Goal: Communication & Community: Ask a question

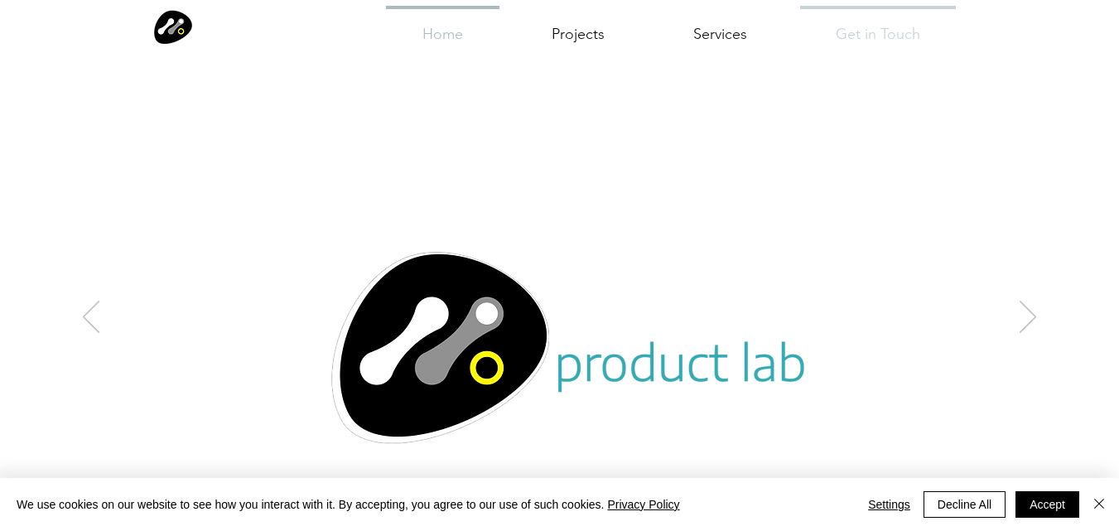
click at [797, 41] on div "Get in Touch" at bounding box center [878, 33] width 172 height 55
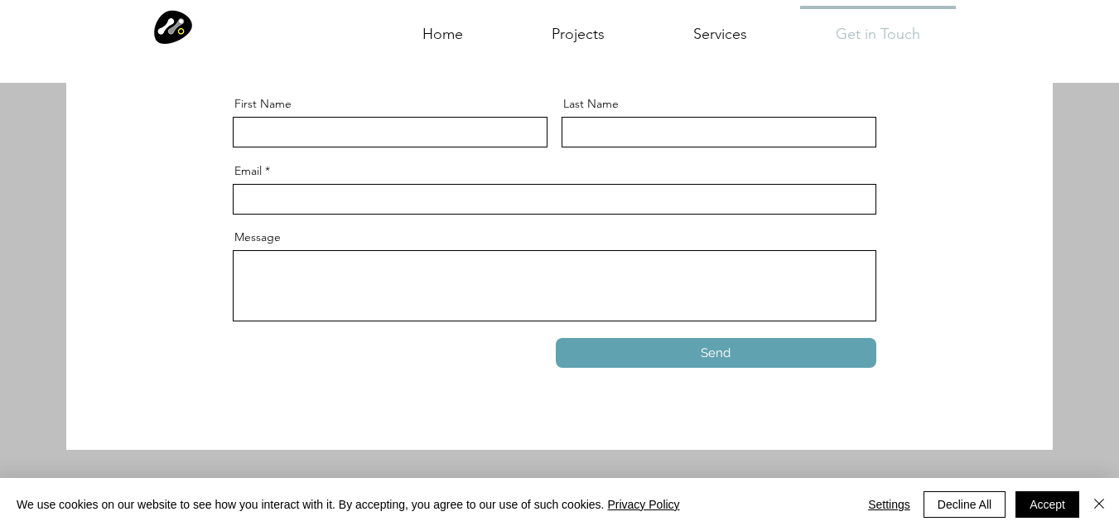
scroll to position [476, 0]
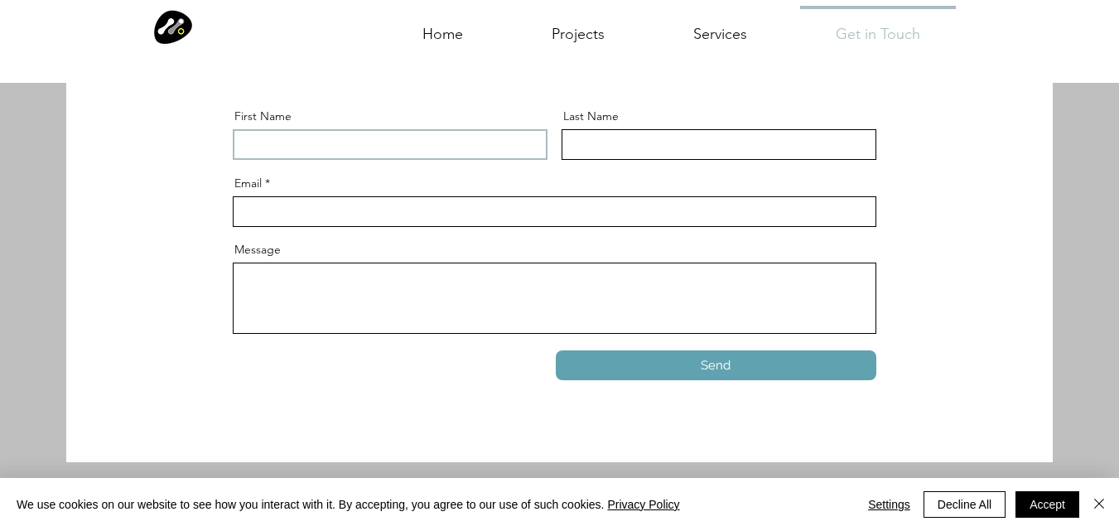
click at [412, 154] on input "First Name" at bounding box center [390, 144] width 315 height 31
paste input "Wix Security Team"
drag, startPoint x: 262, startPoint y: 144, endPoint x: 337, endPoint y: 152, distance: 74.9
click at [337, 152] on input "Wix Security Team" at bounding box center [390, 144] width 315 height 31
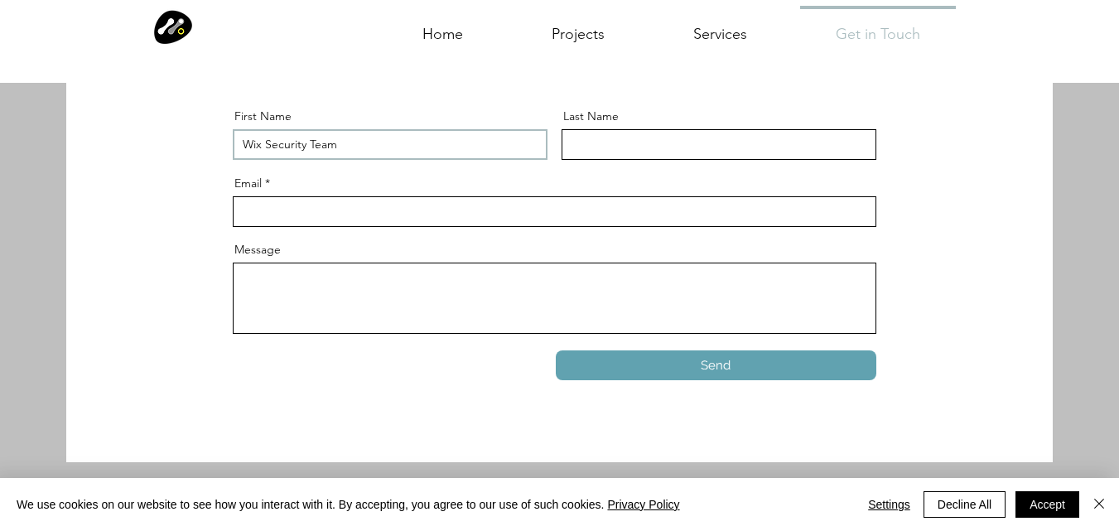
type input "Wix"
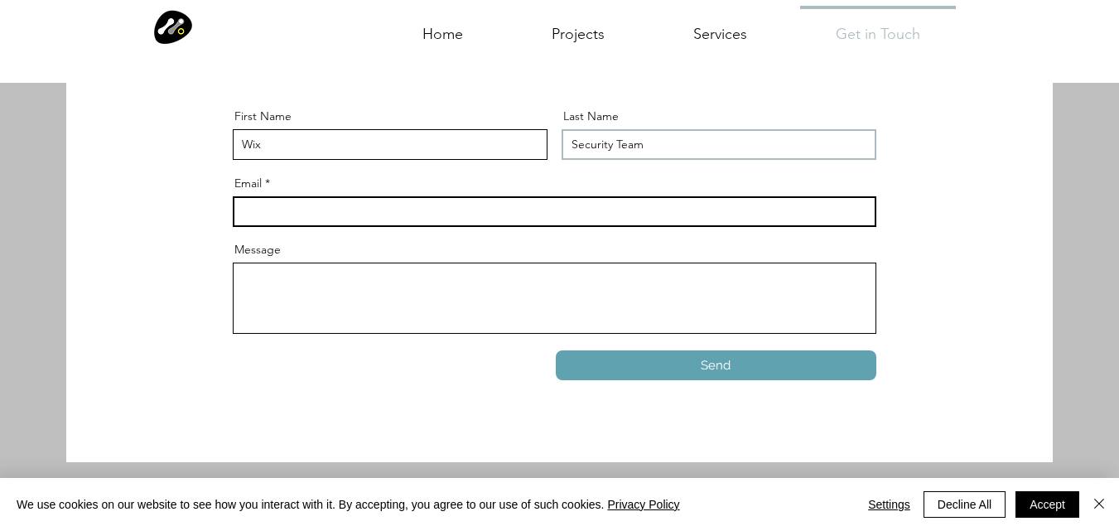
type input "Security Team"
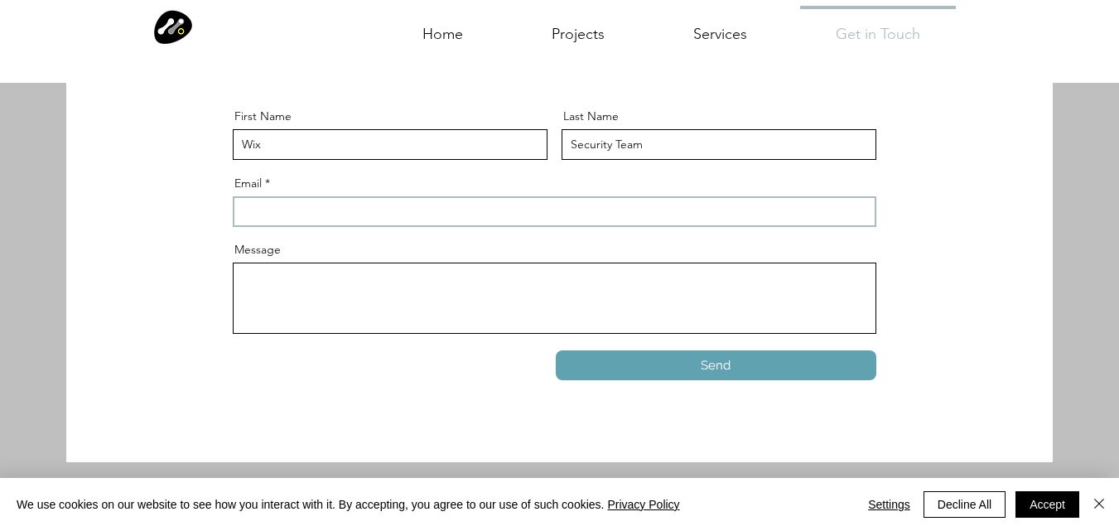
click at [517, 218] on input "Email" at bounding box center [554, 211] width 643 height 31
paste input "[DOMAIN_NAME][EMAIL_ADDRESS][DOMAIN_NAME]"
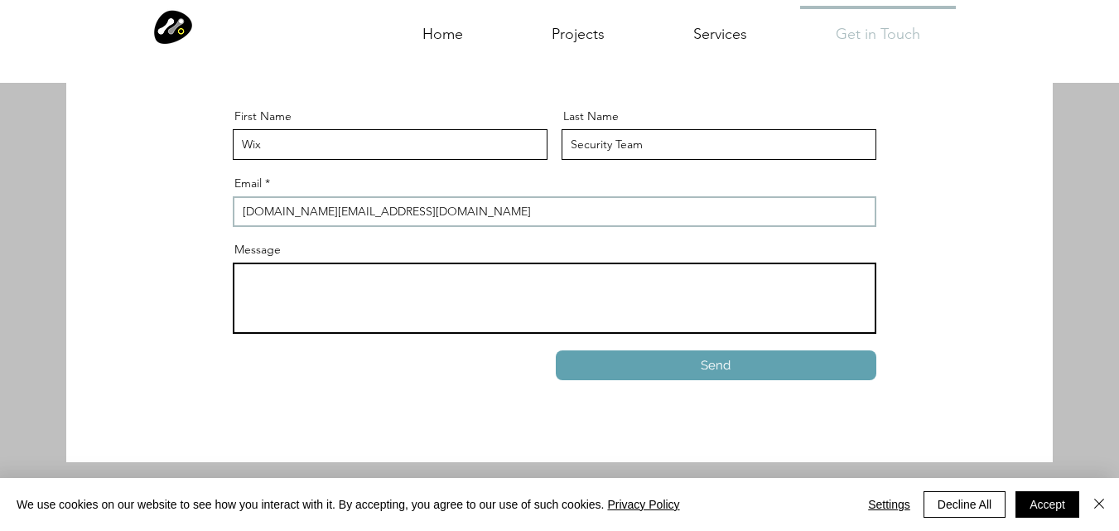
type input "[DOMAIN_NAME][EMAIL_ADDRESS][DOMAIN_NAME]"
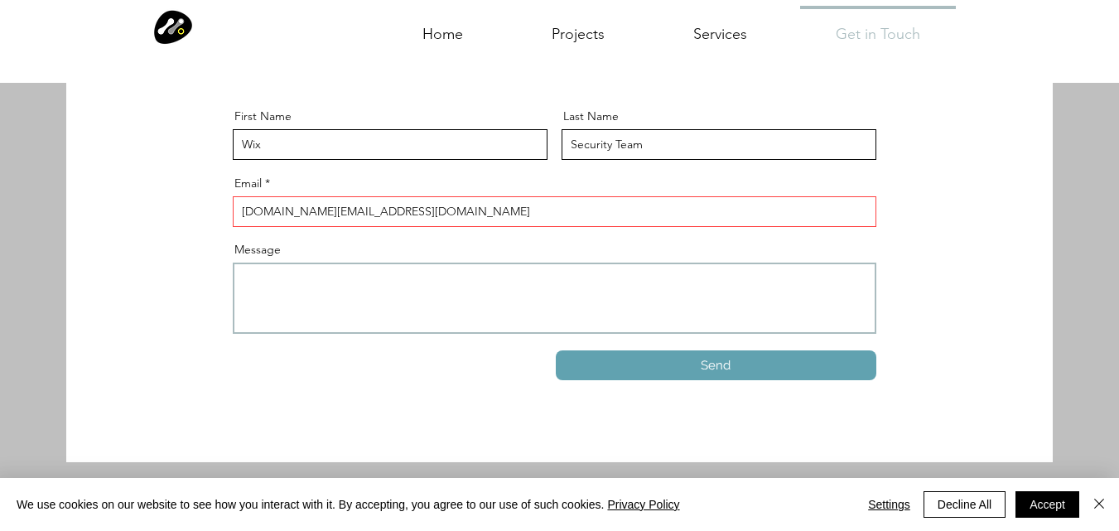
click at [366, 300] on textarea "Message" at bounding box center [554, 297] width 643 height 71
paste textarea "Hi Wix User, Thank you for choosing Wix to power your online presence. We are c…"
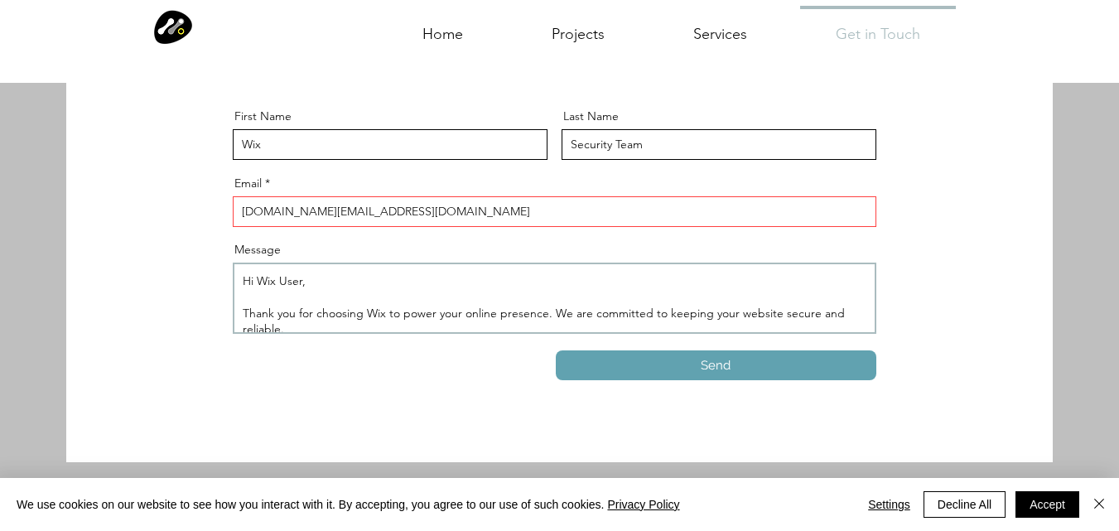
scroll to position [394, 0]
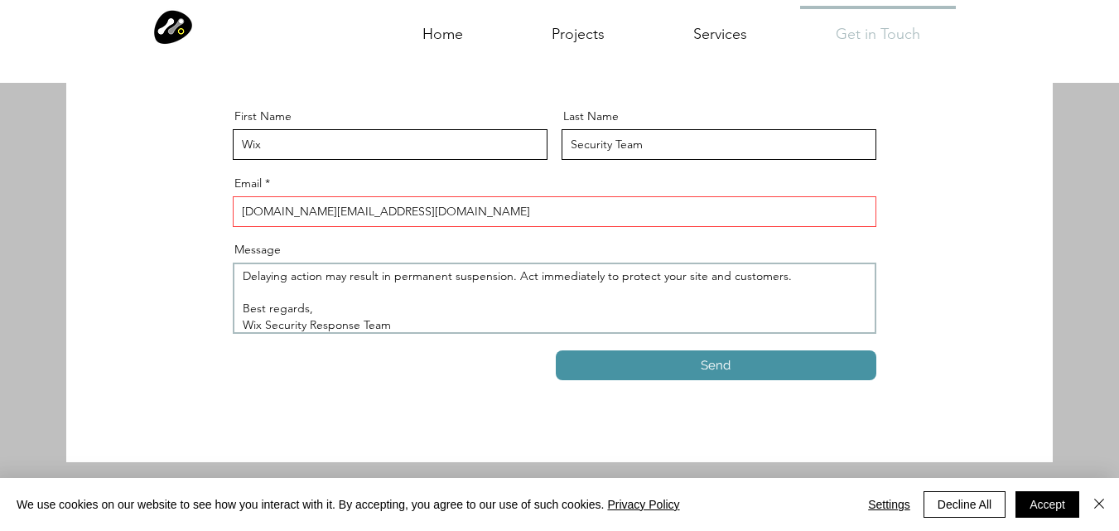
type textarea "Hi Wix User, Thank you for choosing Wix to power your online presence. We are c…"
click at [672, 359] on button "Send" at bounding box center [716, 365] width 320 height 30
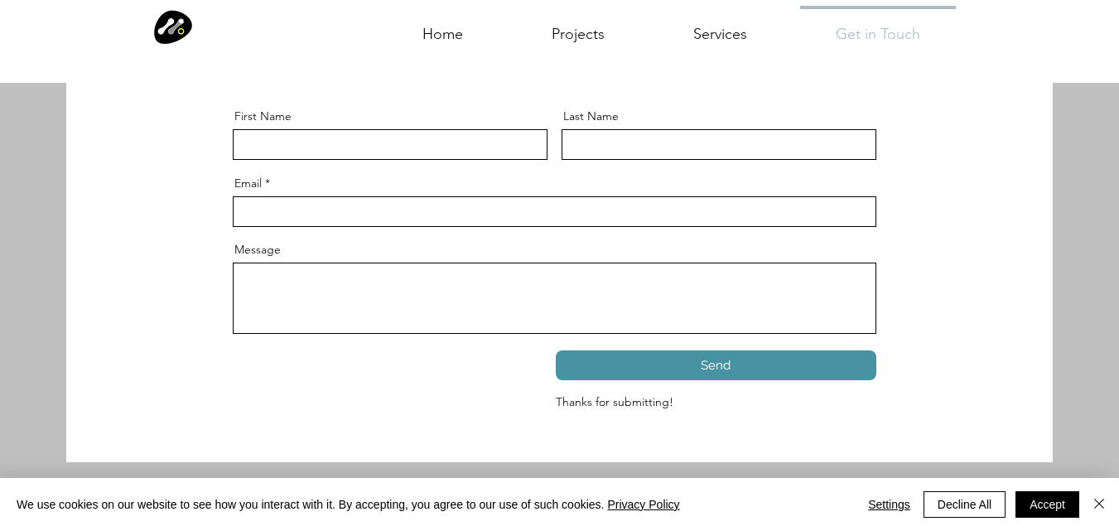
scroll to position [0, 0]
